Goal: Task Accomplishment & Management: Complete application form

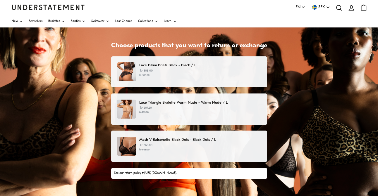
scroll to position [51, 0]
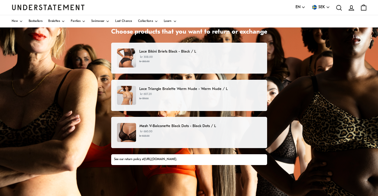
click at [163, 98] on small "kr 759.00" at bounding box center [200, 99] width 122 height 4
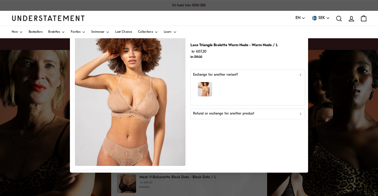
click at [300, 79] on div "button" at bounding box center [247, 89] width 109 height 25
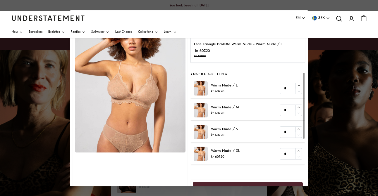
click at [215, 47] on p "Lace Triangle Bralette Warm Nude - Warm Nude / L" at bounding box center [238, 44] width 88 height 6
click at [221, 49] on p "kr 607.20 kr 759.00" at bounding box center [238, 54] width 88 height 12
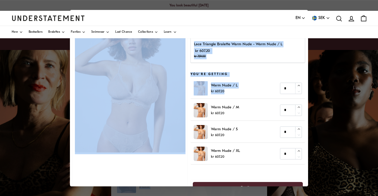
drag, startPoint x: 307, startPoint y: 89, endPoint x: 288, endPoint y: 36, distance: 56.6
click at [288, 36] on body "[PERSON_NAME] webbplats använder cookies för att säkerställa att du får den bäs…" at bounding box center [189, 171] width 378 height 342
click at [149, 66] on img at bounding box center [130, 84] width 110 height 138
click at [233, 39] on div "You're returning Lace Triangle Bralette Warm Nude - Warm Nude / L kr 607.20 kr …" at bounding box center [247, 45] width 114 height 34
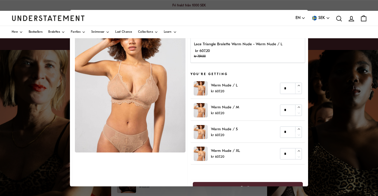
click at [231, 42] on p "Lace Triangle Bralette Warm Nude - Warm Nude / L" at bounding box center [238, 44] width 88 height 6
click at [204, 55] on strike "kr 759.00" at bounding box center [200, 56] width 12 height 3
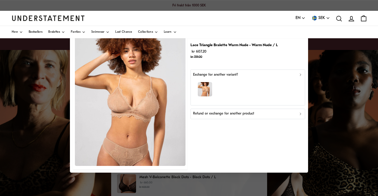
click at [236, 117] on button "Refund or exchange for another product" at bounding box center [247, 113] width 114 height 11
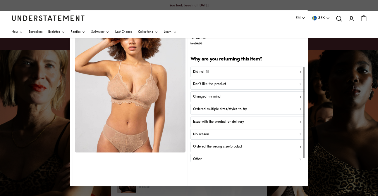
click at [236, 98] on div "Changed my mind" at bounding box center [247, 97] width 109 height 6
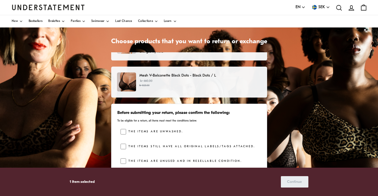
scroll to position [79, 0]
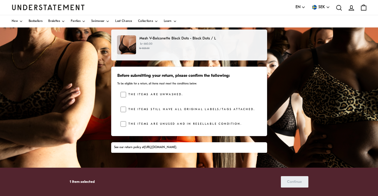
click at [127, 110] on label "The items still have all original labels/tags attached." at bounding box center [190, 110] width 129 height 6
click at [126, 120] on div "The items are unwashed. The items still have all original labels/tags attached.…" at bounding box center [190, 111] width 140 height 38
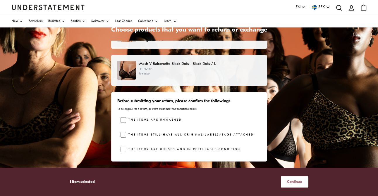
scroll to position [68, 0]
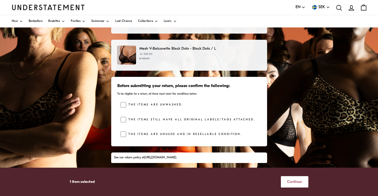
click at [295, 184] on span "Continue" at bounding box center [294, 182] width 15 height 11
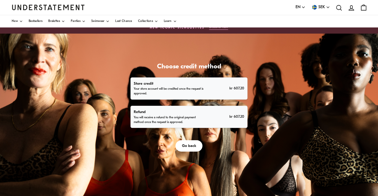
scroll to position [30, 0]
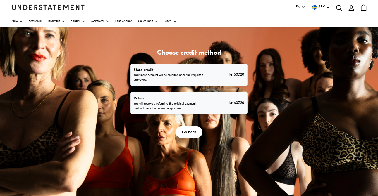
click at [198, 103] on p "You will receive a refund to the original payment method once the request is ap…" at bounding box center [169, 106] width 71 height 9
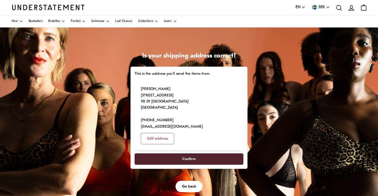
scroll to position [28, 0]
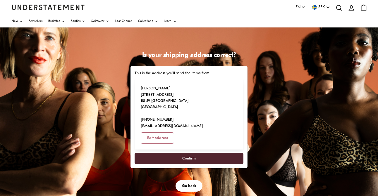
click at [195, 153] on span "Confirm" at bounding box center [188, 158] width 13 height 11
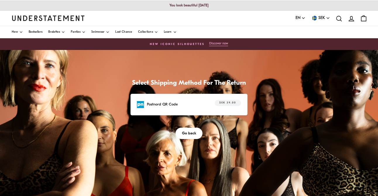
scroll to position [20, 0]
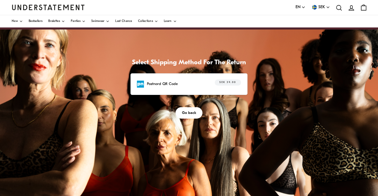
click at [176, 88] on div "Postnord QR Code SEK 39.00" at bounding box center [189, 83] width 104 height 9
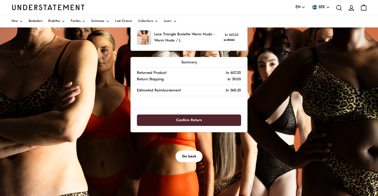
scroll to position [81, 0]
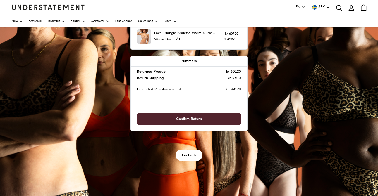
click at [196, 116] on span "Confirm Return" at bounding box center [189, 119] width 26 height 11
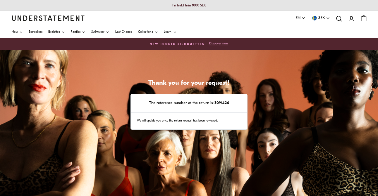
click at [224, 104] on strong "3091424" at bounding box center [220, 103] width 15 height 4
click at [216, 118] on div "We will update you once the return request has been reviewed." at bounding box center [189, 121] width 116 height 17
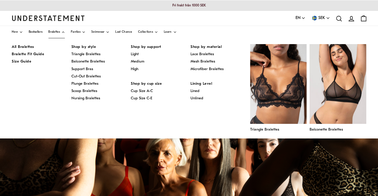
click at [60, 32] on span "Bralettes" at bounding box center [54, 32] width 12 height 3
